Goal: Navigation & Orientation: Find specific page/section

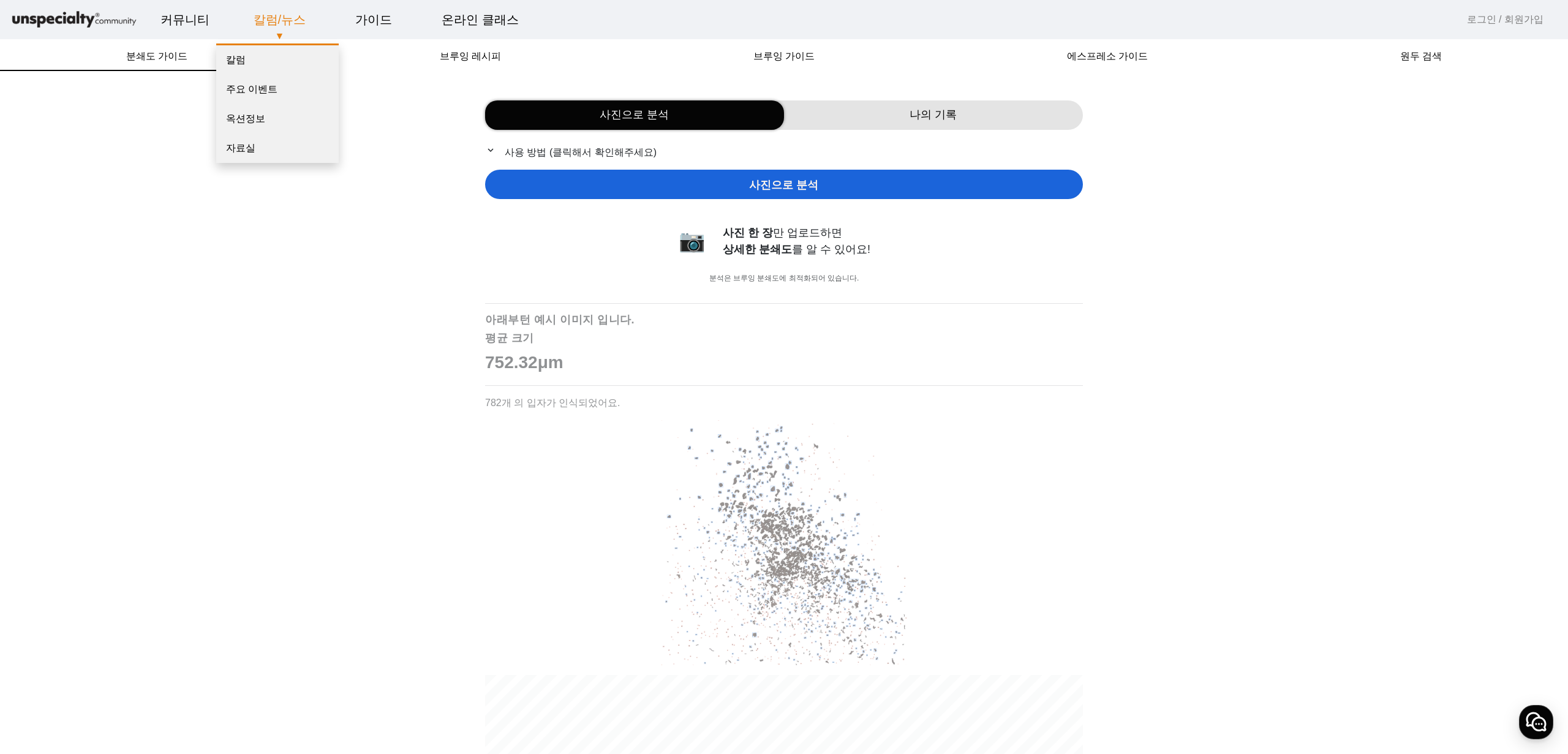
click at [306, 25] on link "칼럼/뉴스" at bounding box center [280, 19] width 72 height 33
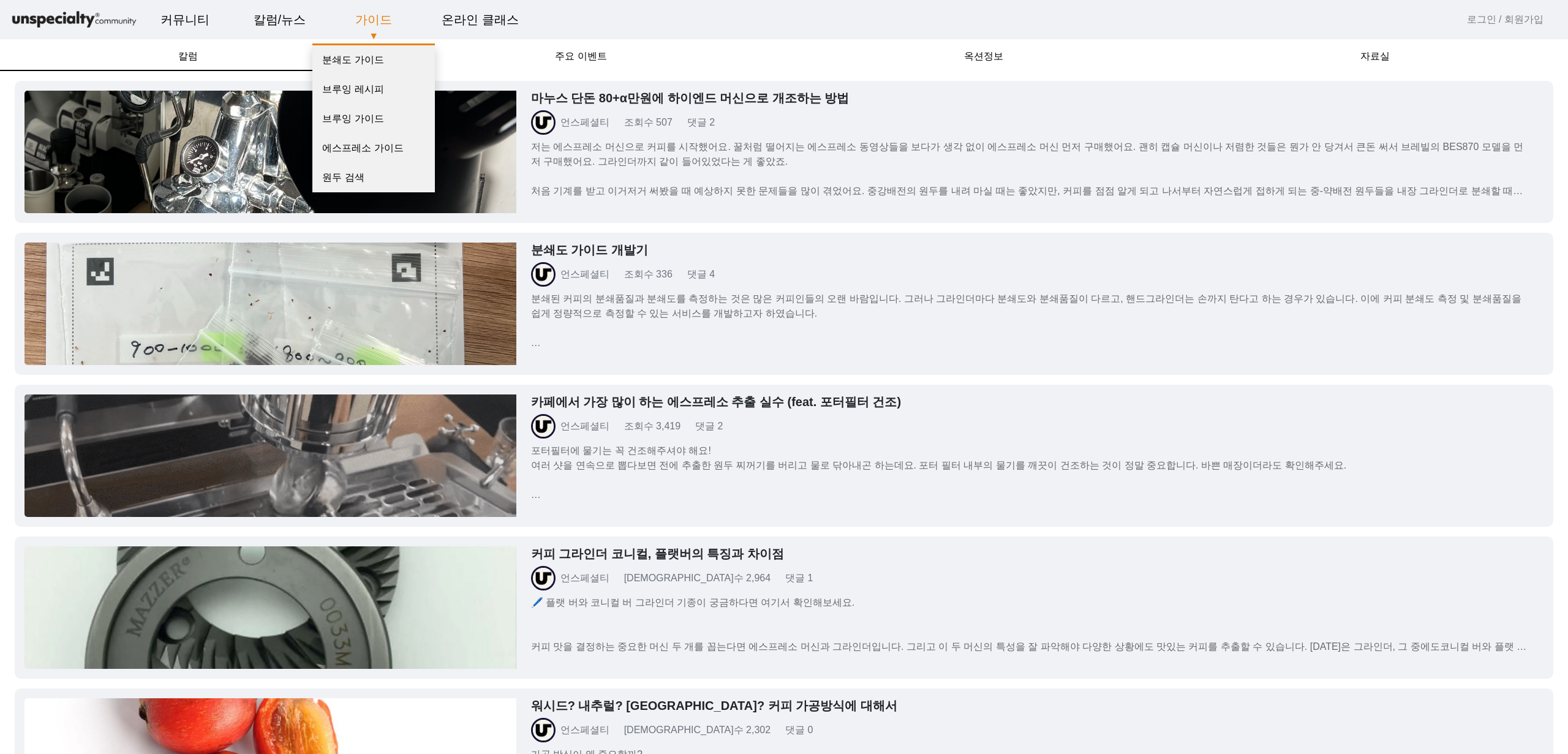
click at [393, 20] on div "가이드 ▼ 분쇄도 가이드 브루잉 레시피 브루잉 가이드 에스프레소 가이드 원두 검색" at bounding box center [373, 19] width 92 height 18
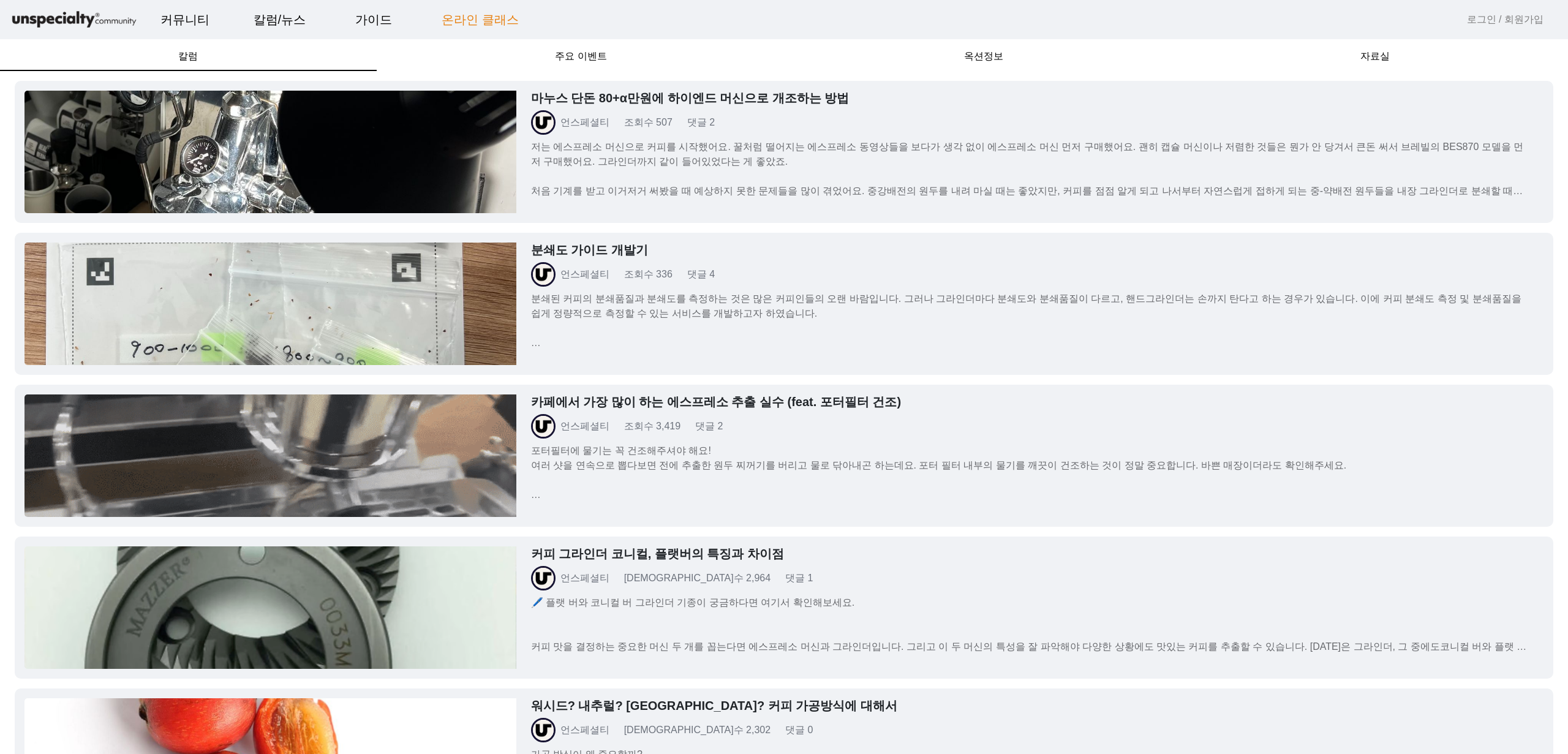
click at [503, 24] on link "온라인 클래스" at bounding box center [480, 19] width 97 height 33
